Goal: Task Accomplishment & Management: Manage account settings

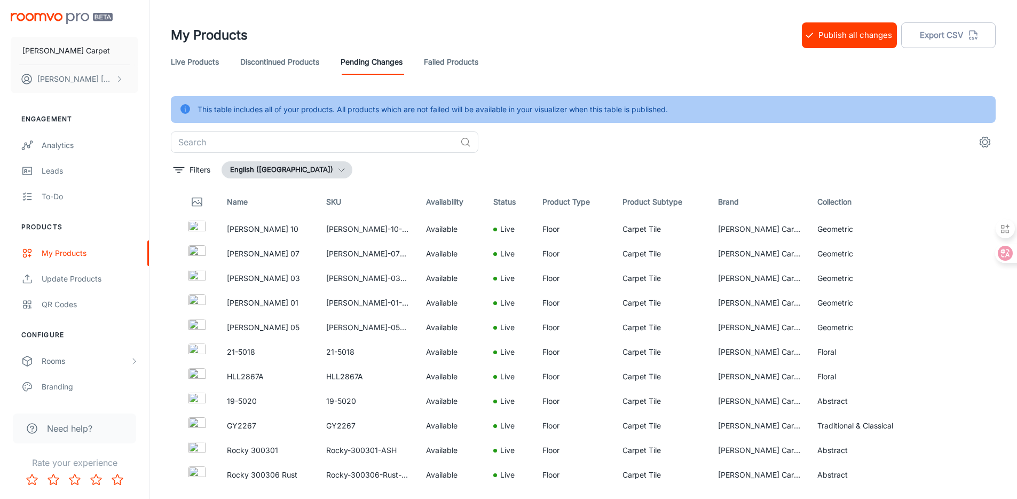
click at [197, 159] on div "This table includes all of your products. All products which are not failed wil…" at bounding box center [583, 289] width 825 height 387
click at [191, 169] on p "Filters" at bounding box center [200, 170] width 21 height 12
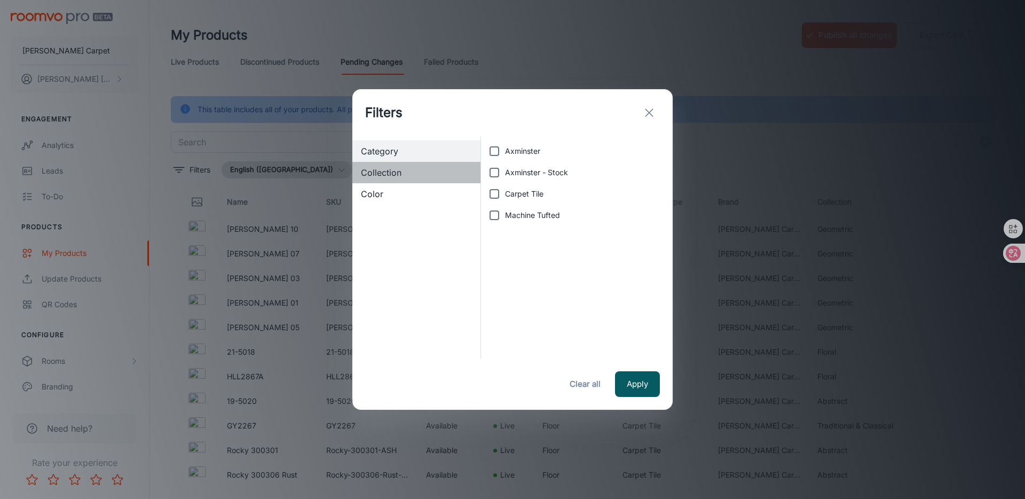
click at [419, 177] on span "Collection" at bounding box center [416, 172] width 111 height 13
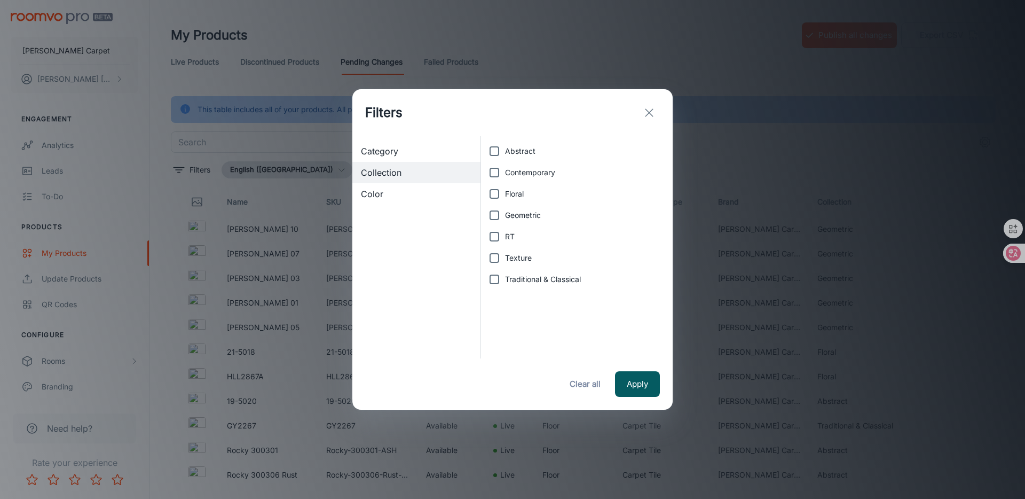
click at [509, 240] on span "RT" at bounding box center [510, 237] width 10 height 12
click at [505, 240] on input "RT" at bounding box center [494, 236] width 21 height 21
checkbox input "true"
click at [634, 376] on button "Apply" at bounding box center [637, 384] width 45 height 26
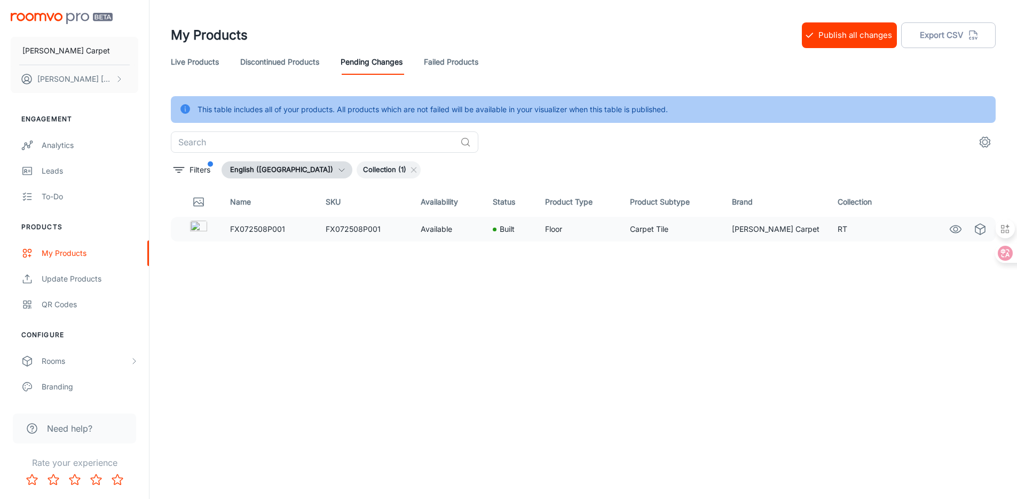
click at [430, 231] on td "Available" at bounding box center [448, 229] width 72 height 25
click at [199, 230] on img at bounding box center [198, 229] width 17 height 17
click at [954, 227] on icon "See in Visualizer" at bounding box center [956, 229] width 13 height 13
click at [849, 35] on button "Publish all changes" at bounding box center [849, 35] width 95 height 26
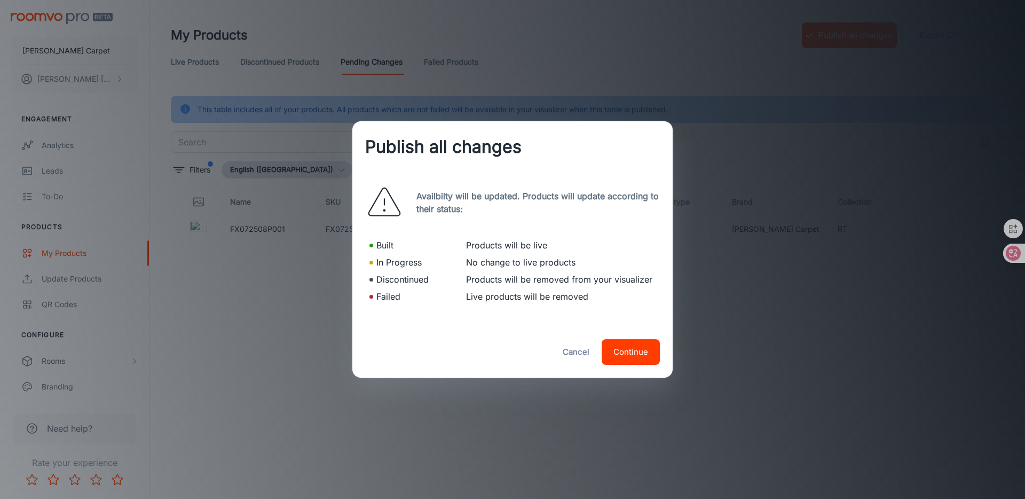
click at [642, 351] on button "Continue" at bounding box center [631, 352] width 58 height 26
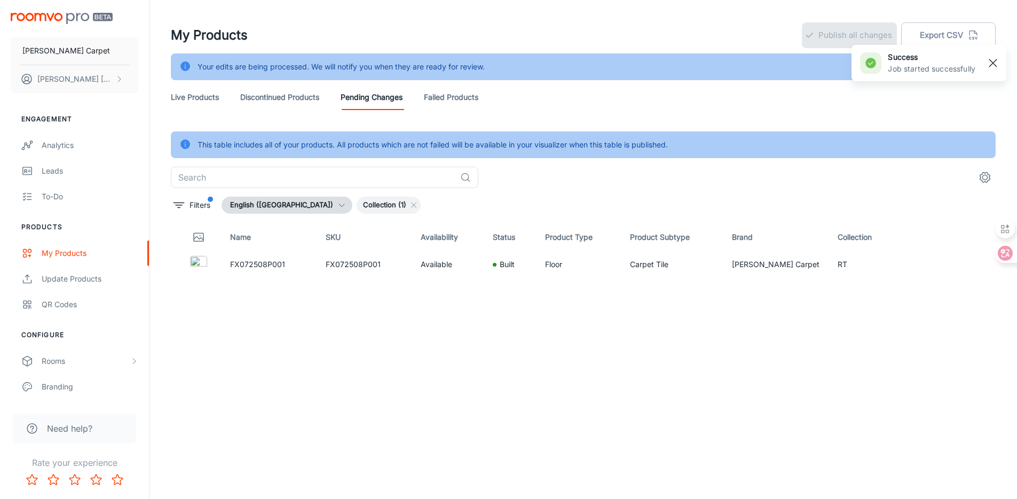
click at [992, 68] on rect "button" at bounding box center [993, 63] width 13 height 13
click at [206, 99] on link "Live Products" at bounding box center [195, 97] width 48 height 26
